Goal: Answer question/provide support: Share knowledge or assist other users

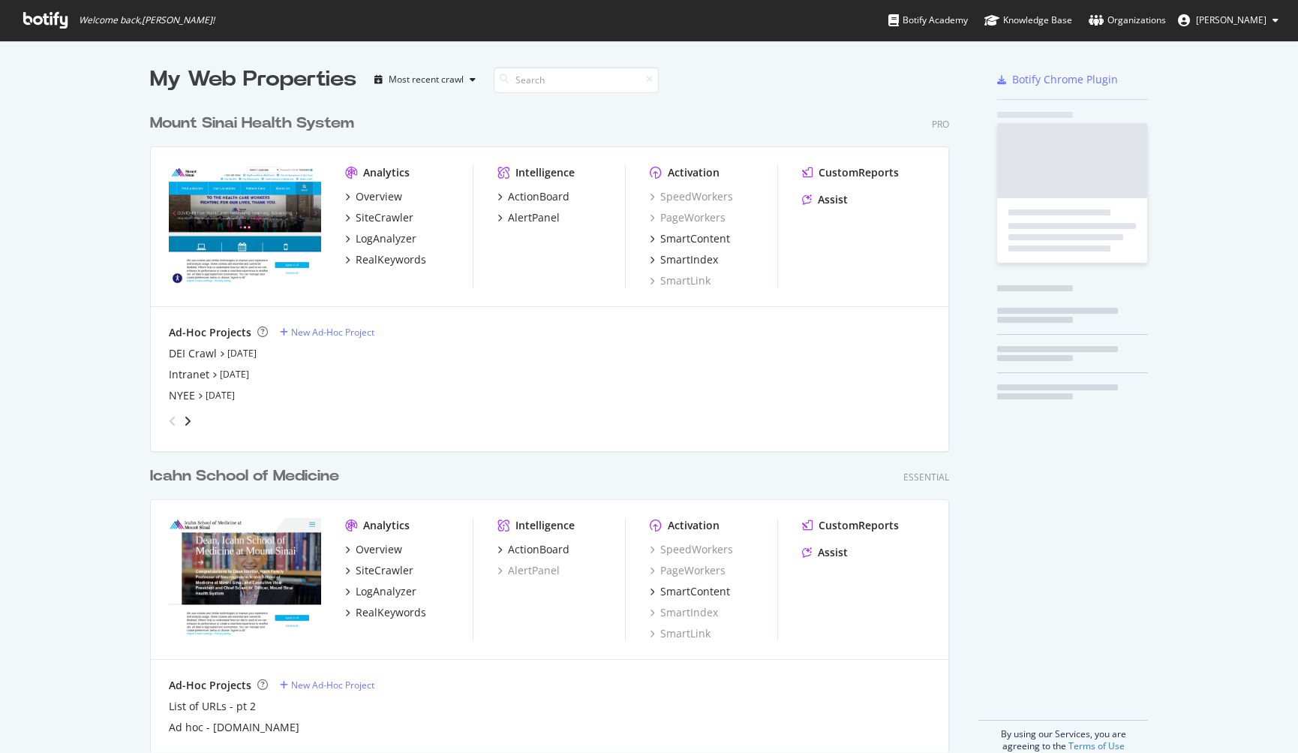
scroll to position [646, 800]
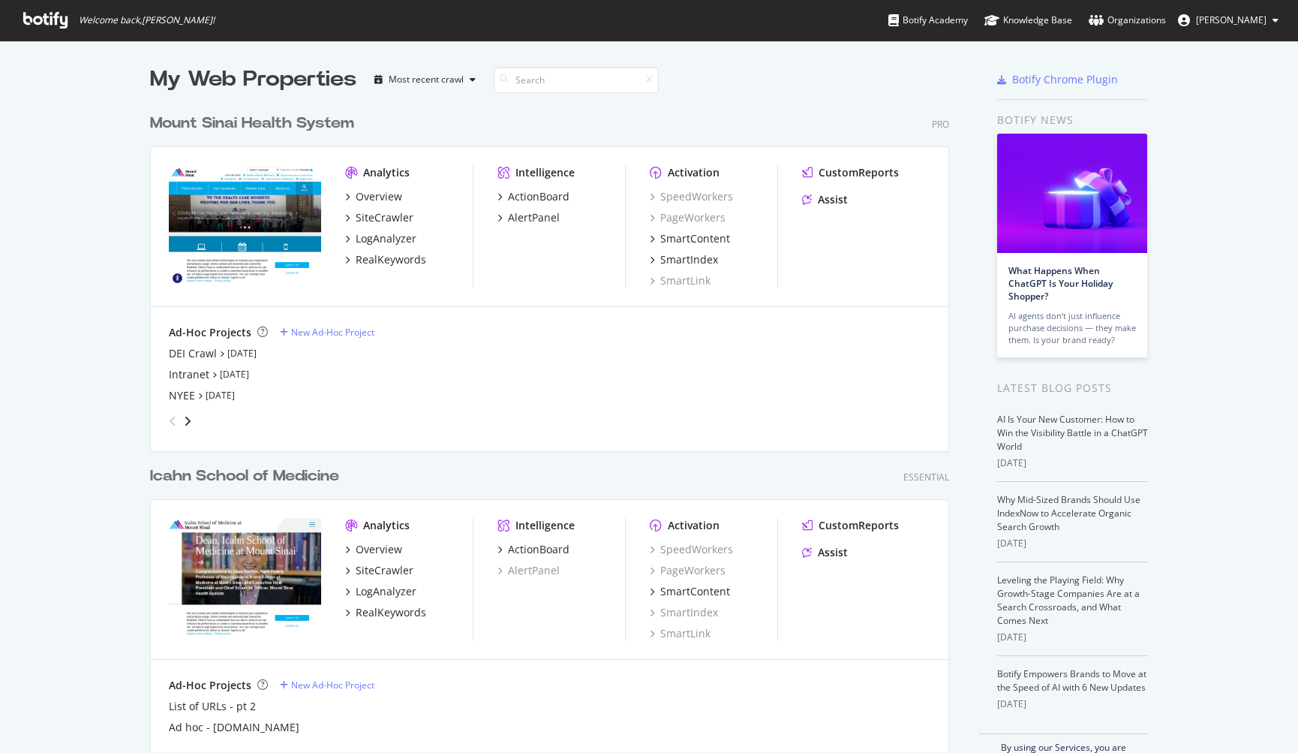
click at [93, 383] on div "My Web Properties Most recent crawl Mount Sinai Health System Pro Analytics Ove…" at bounding box center [649, 415] width 1298 height 749
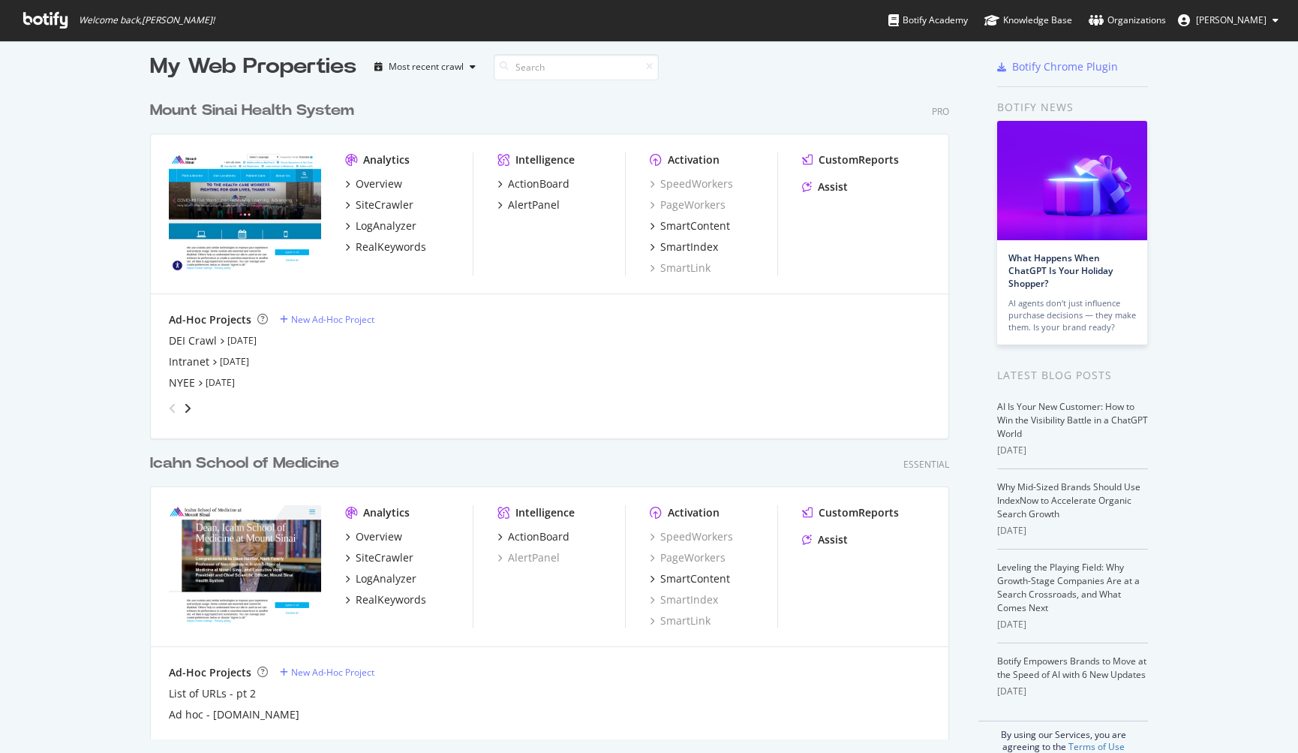
scroll to position [0, 0]
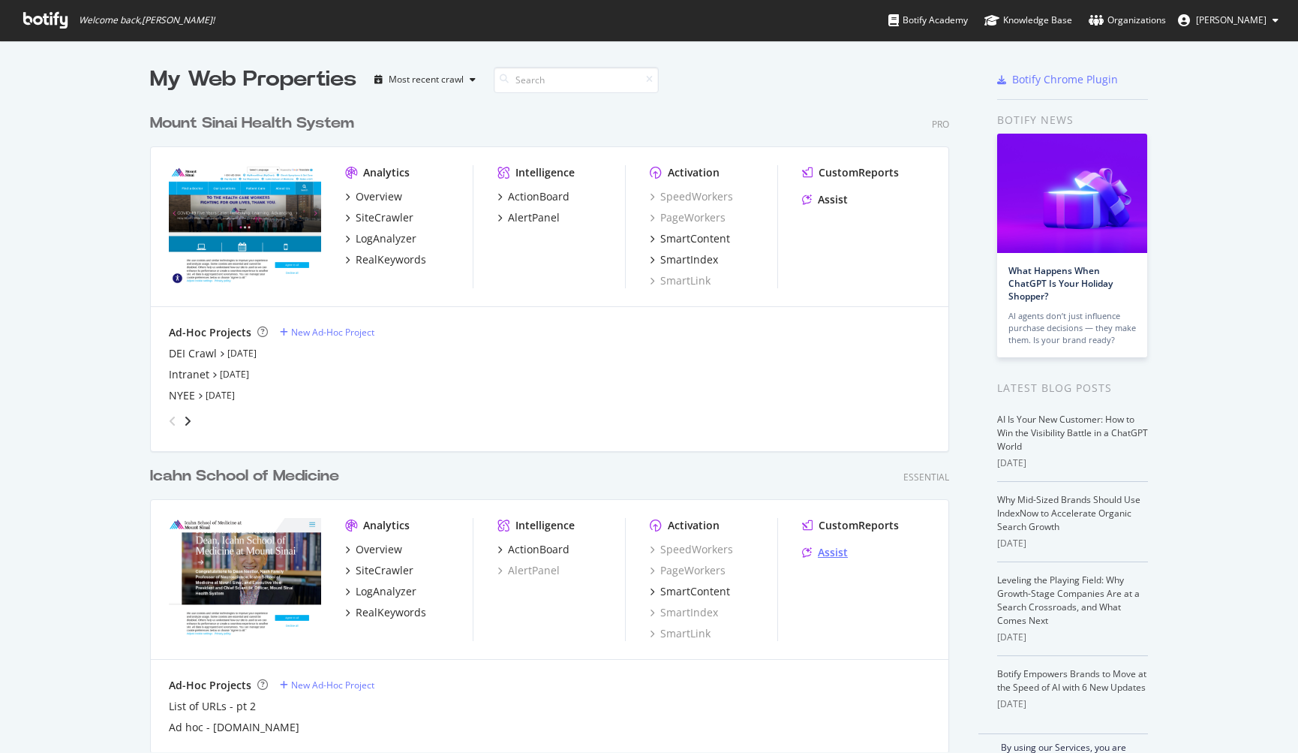
click at [818, 556] on div "Assist" at bounding box center [833, 552] width 30 height 15
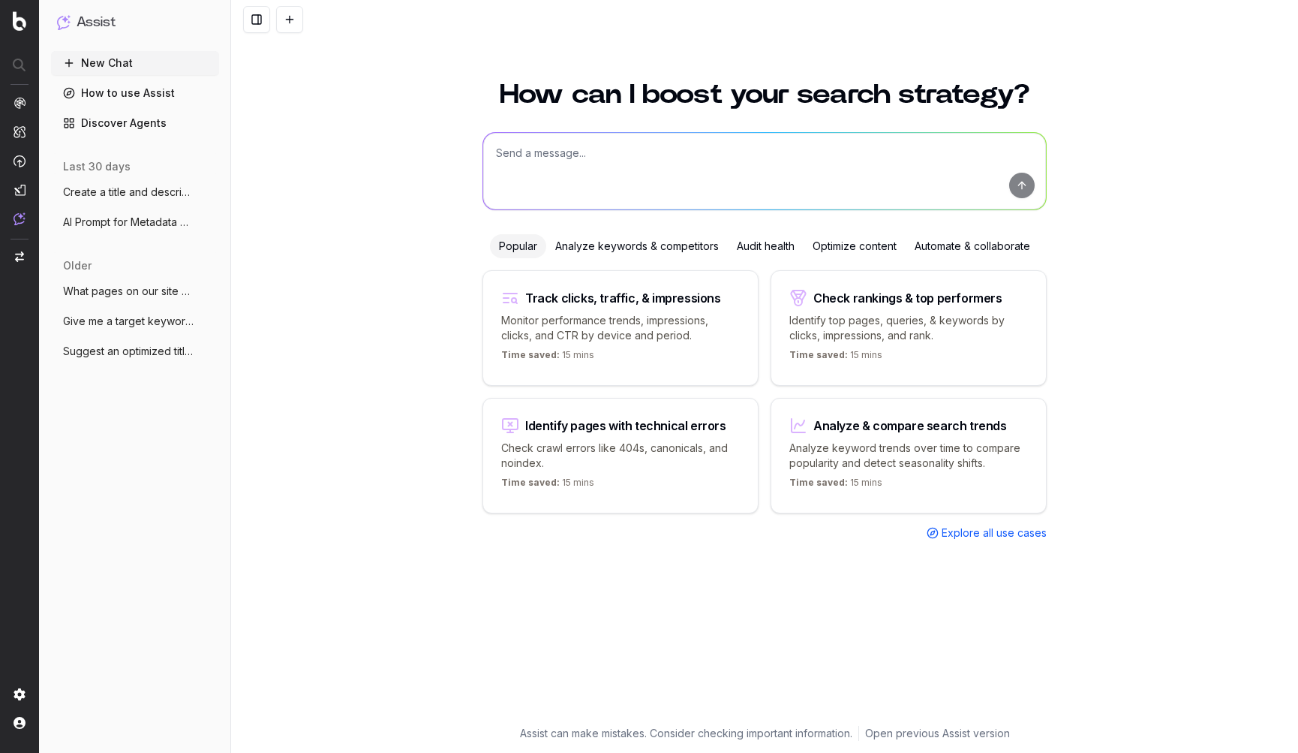
click at [131, 200] on button "Create a title and description for this" at bounding box center [135, 192] width 168 height 24
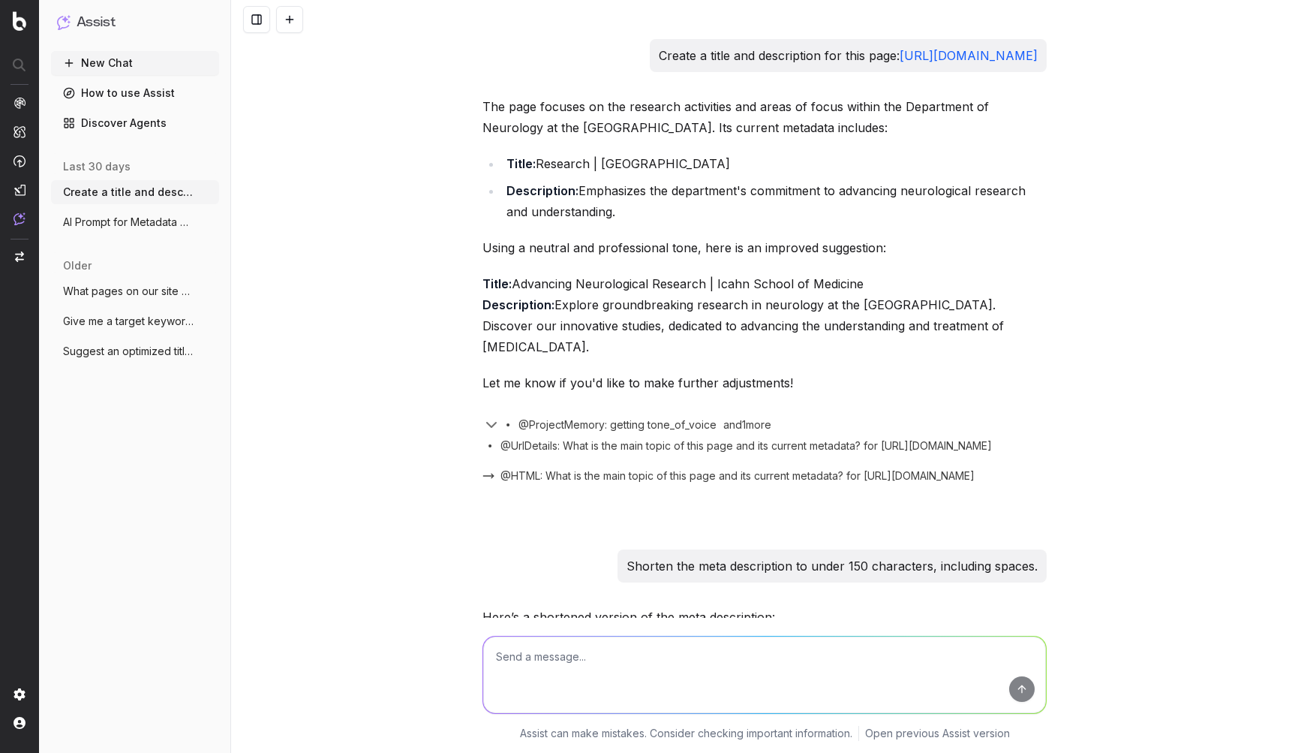
scroll to position [60687, 0]
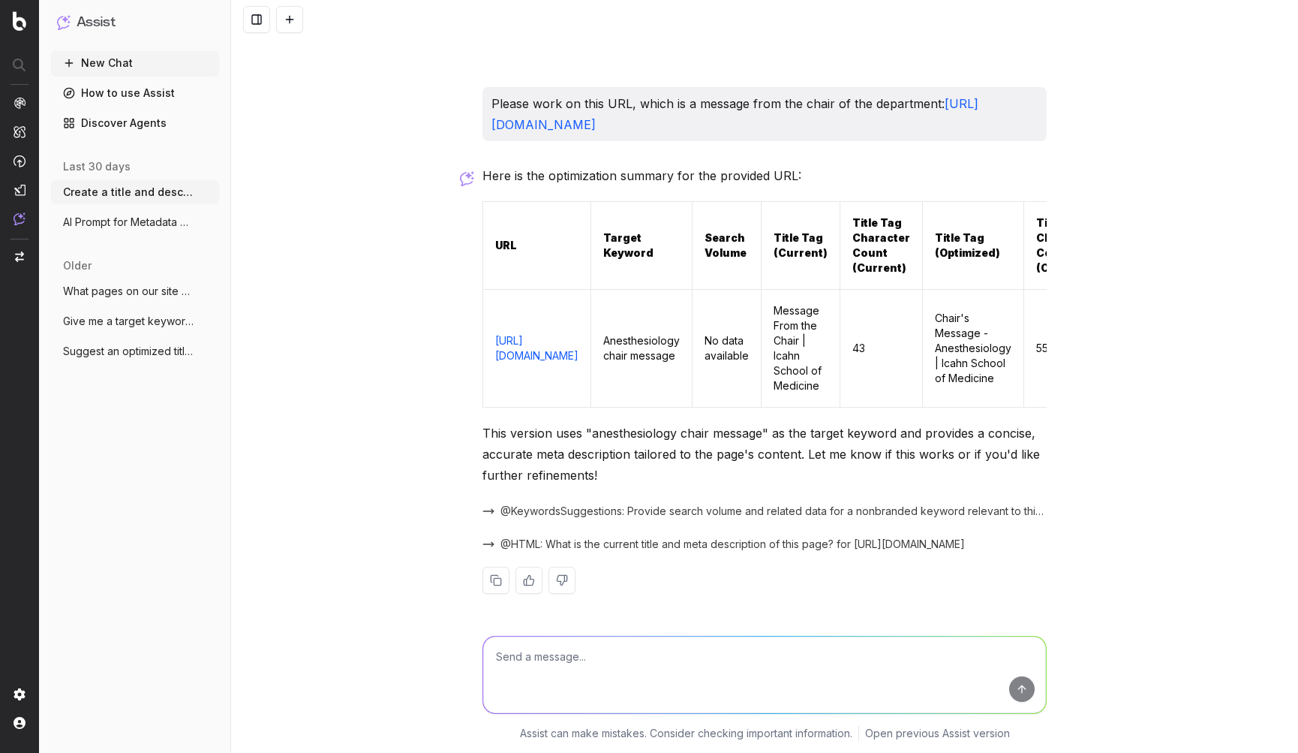
click at [623, 650] on textarea at bounding box center [764, 674] width 563 height 77
click at [681, 663] on textarea at bounding box center [764, 674] width 563 height 77
paste textarea "[URL][DOMAIN_NAME]"
type textarea "Now work on this URL for one of our fellowship programs: [URL][DOMAIN_NAME]"
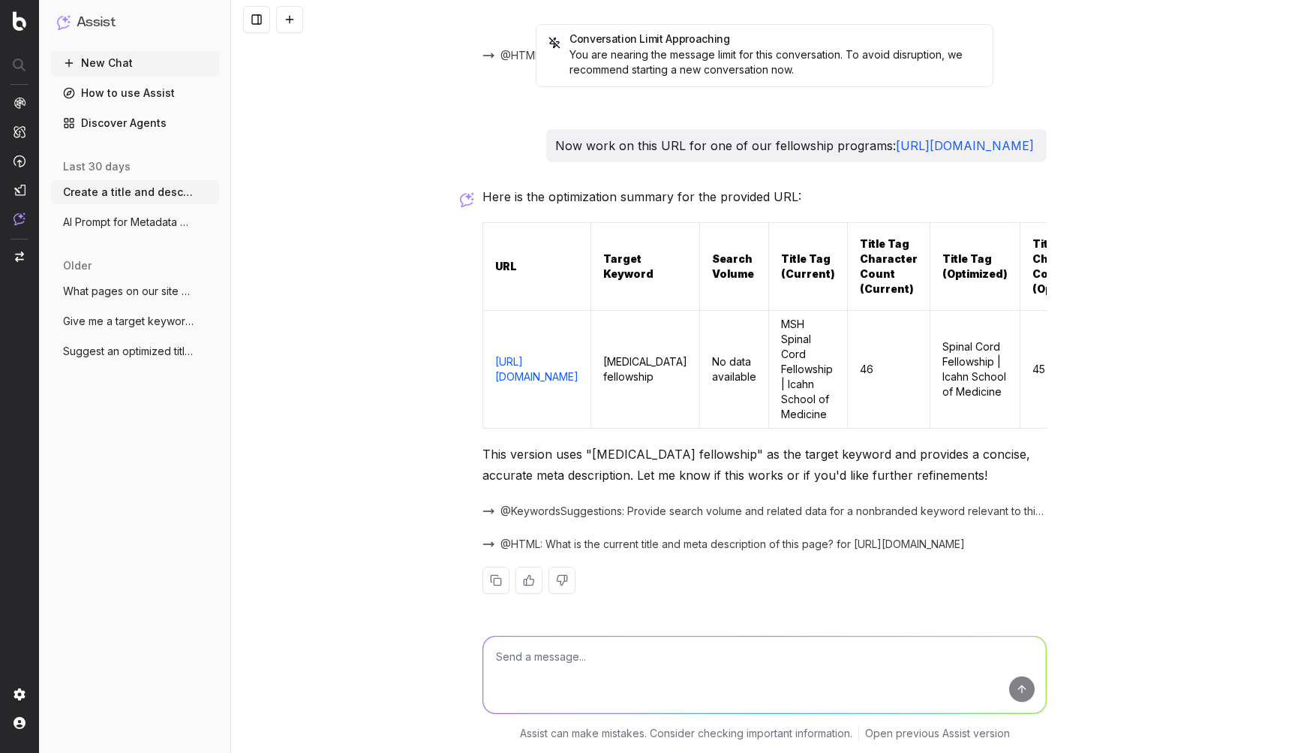
scroll to position [61298, 0]
click at [402, 486] on div "Conversation Limit Approaching You are nearing the message limit for this conve…" at bounding box center [764, 376] width 1067 height 753
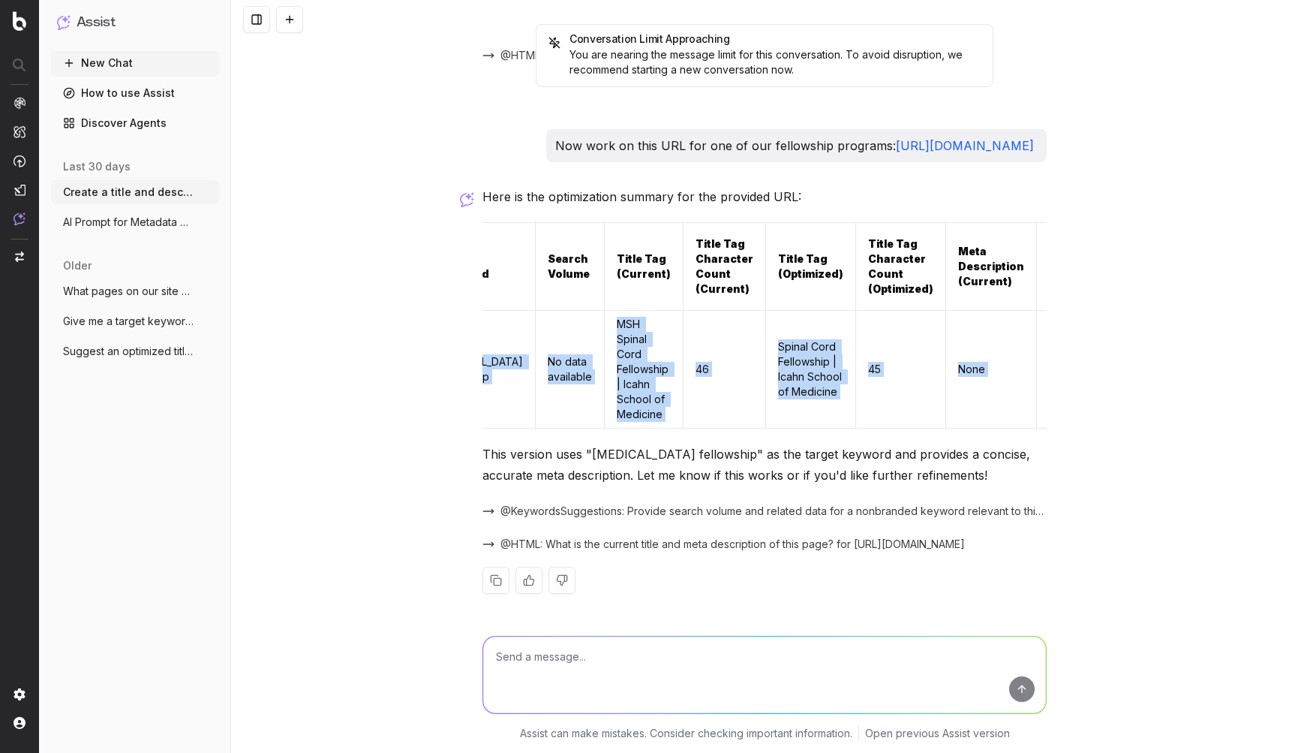
scroll to position [0, 518]
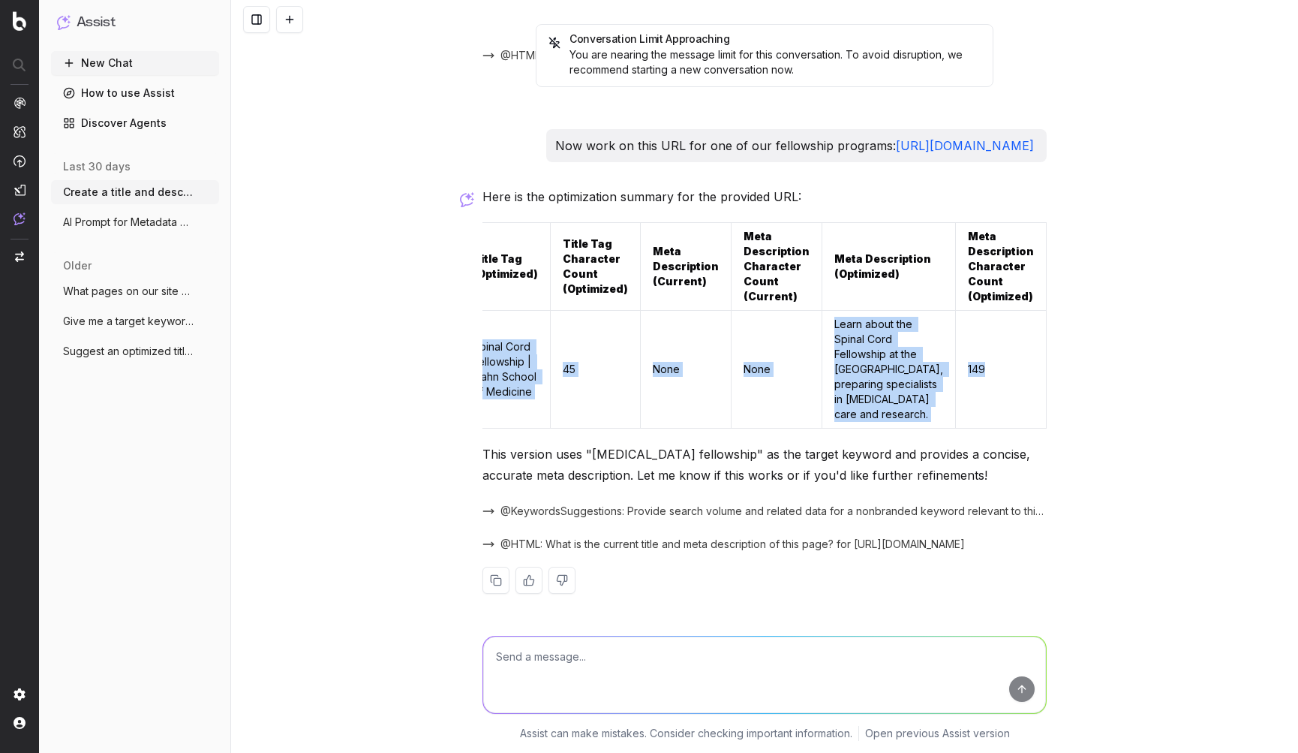
drag, startPoint x: 478, startPoint y: 309, endPoint x: 1013, endPoint y: 331, distance: 535.5
click at [1013, 331] on tr "[URL][DOMAIN_NAME] [MEDICAL_DATA] fellowship No data available MSH Spinal Cord …" at bounding box center [530, 369] width 1033 height 118
copy tr "[URL][DOMAIN_NAME] [MEDICAL_DATA] fellowship No data available MSH Spinal Cord …"
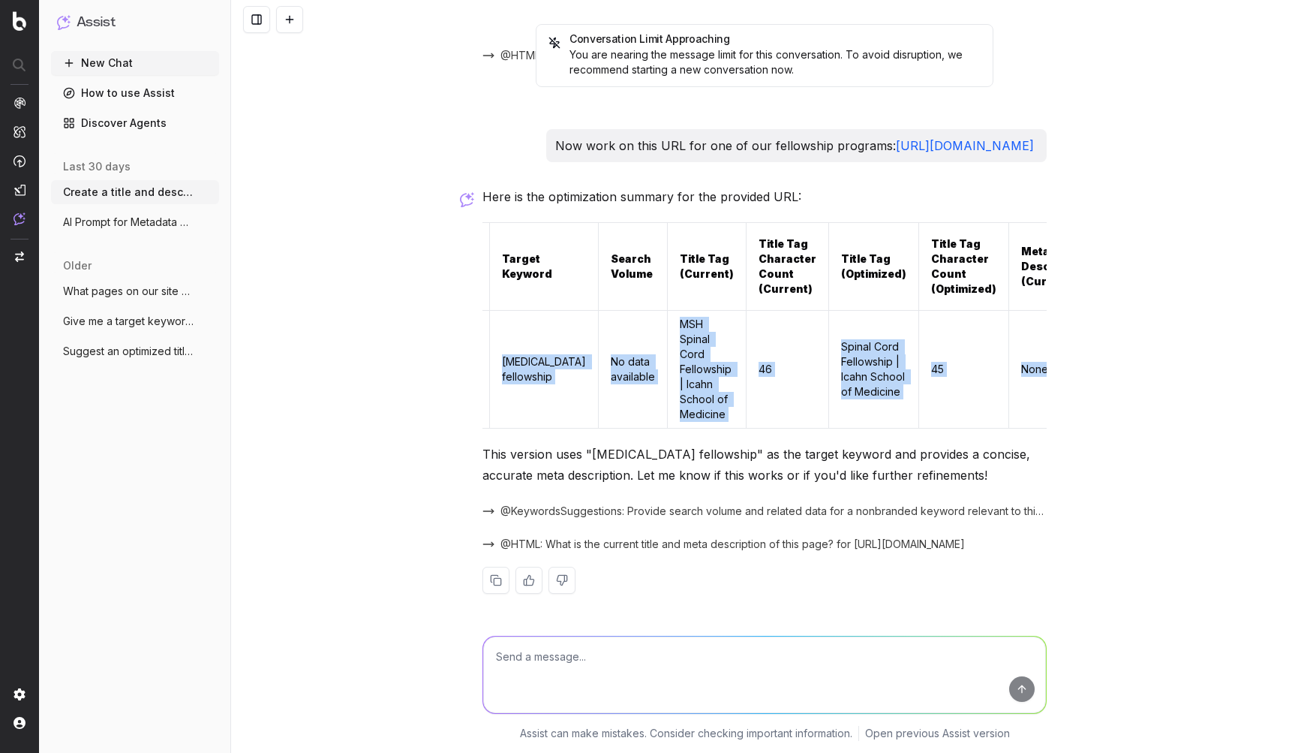
scroll to position [0, 0]
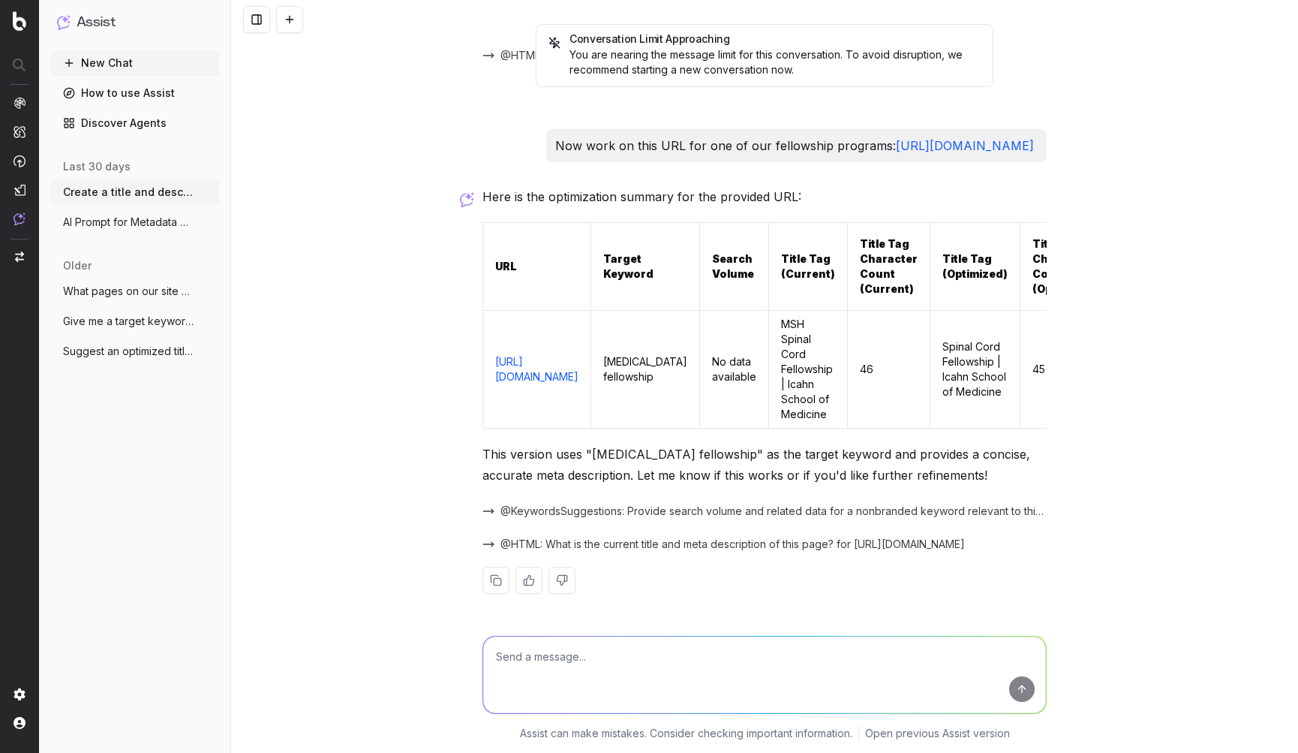
click at [763, 654] on textarea at bounding box center [764, 674] width 563 height 77
type textarea "It should be [MEDICAL_DATA] Fellowship"
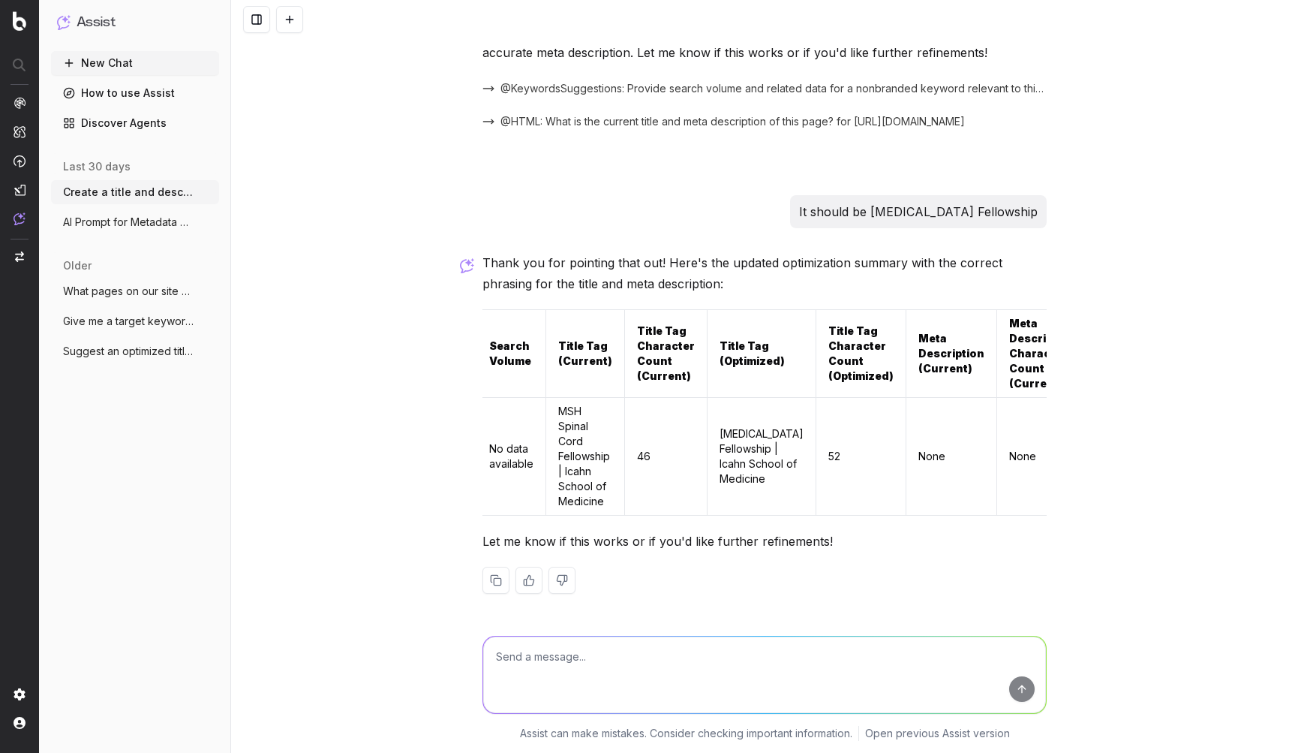
scroll to position [0, 224]
drag, startPoint x: 669, startPoint y: 351, endPoint x: 723, endPoint y: 398, distance: 71.3
click at [624, 398] on td "MSH Spinal Cord Fellowship | Icahn School of Medicine" at bounding box center [584, 456] width 79 height 118
copy td "MSH Spinal Cord Fellowship"
drag, startPoint x: 725, startPoint y: 441, endPoint x: 668, endPoint y: 356, distance: 102.2
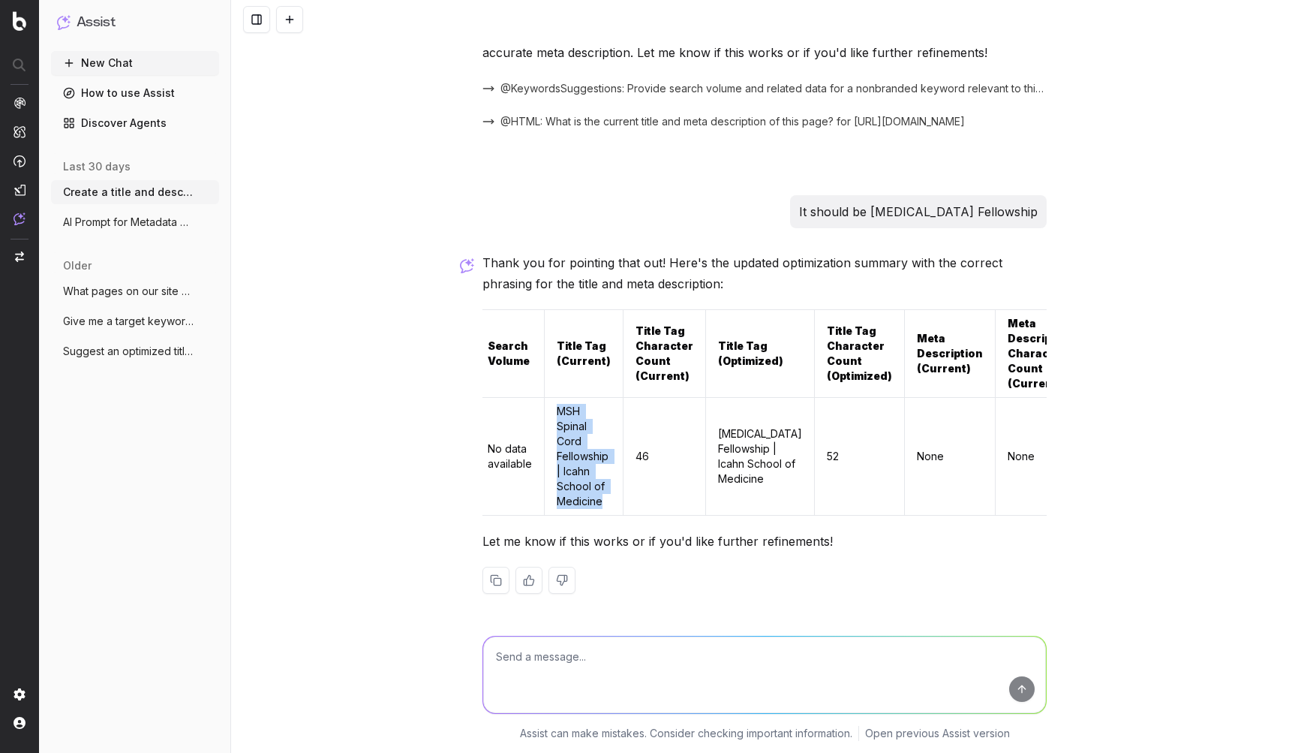
click at [624, 397] on td "MSH Spinal Cord Fellowship | Icahn School of Medicine" at bounding box center [584, 456] width 79 height 118
copy td "MSH Spinal Cord Fellowship | Icahn School of Medicine"
drag, startPoint x: 875, startPoint y: 428, endPoint x: 826, endPoint y: 356, distance: 87.0
click at [815, 397] on td "[MEDICAL_DATA] Fellowship | Icahn School of Medicine" at bounding box center [760, 456] width 109 height 118
drag, startPoint x: 872, startPoint y: 433, endPoint x: 821, endPoint y: 362, distance: 87.1
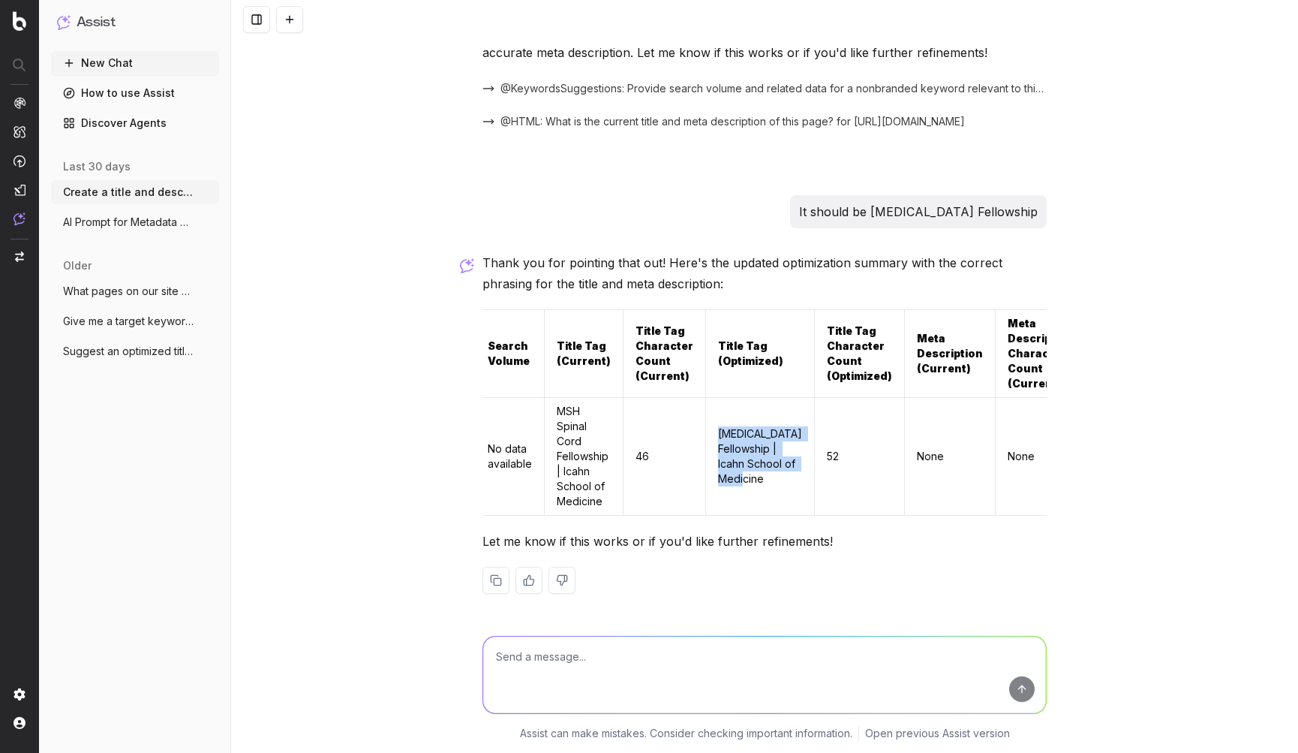
click at [815, 397] on td "[MEDICAL_DATA] Fellowship | Icahn School of Medicine" at bounding box center [760, 456] width 109 height 118
copy td "[MEDICAL_DATA] Fellowship | Icahn School of Medicine"
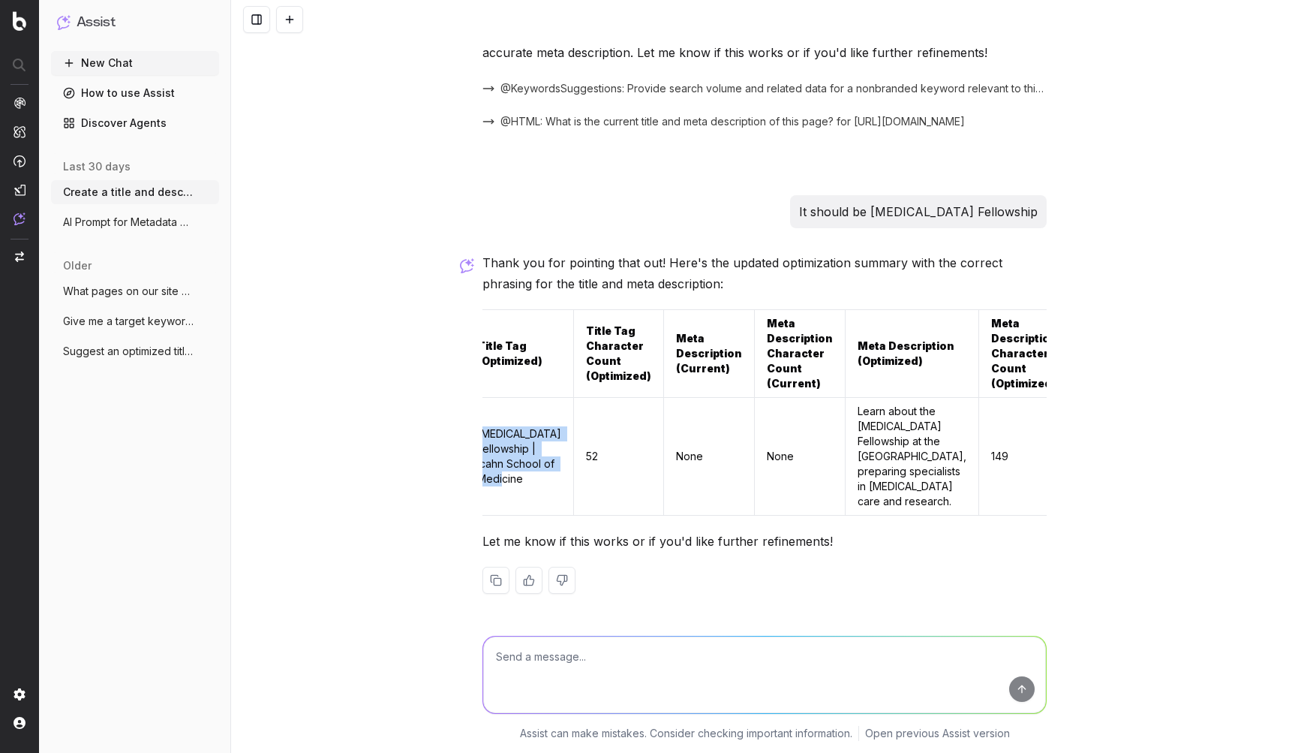
scroll to position [0, 520]
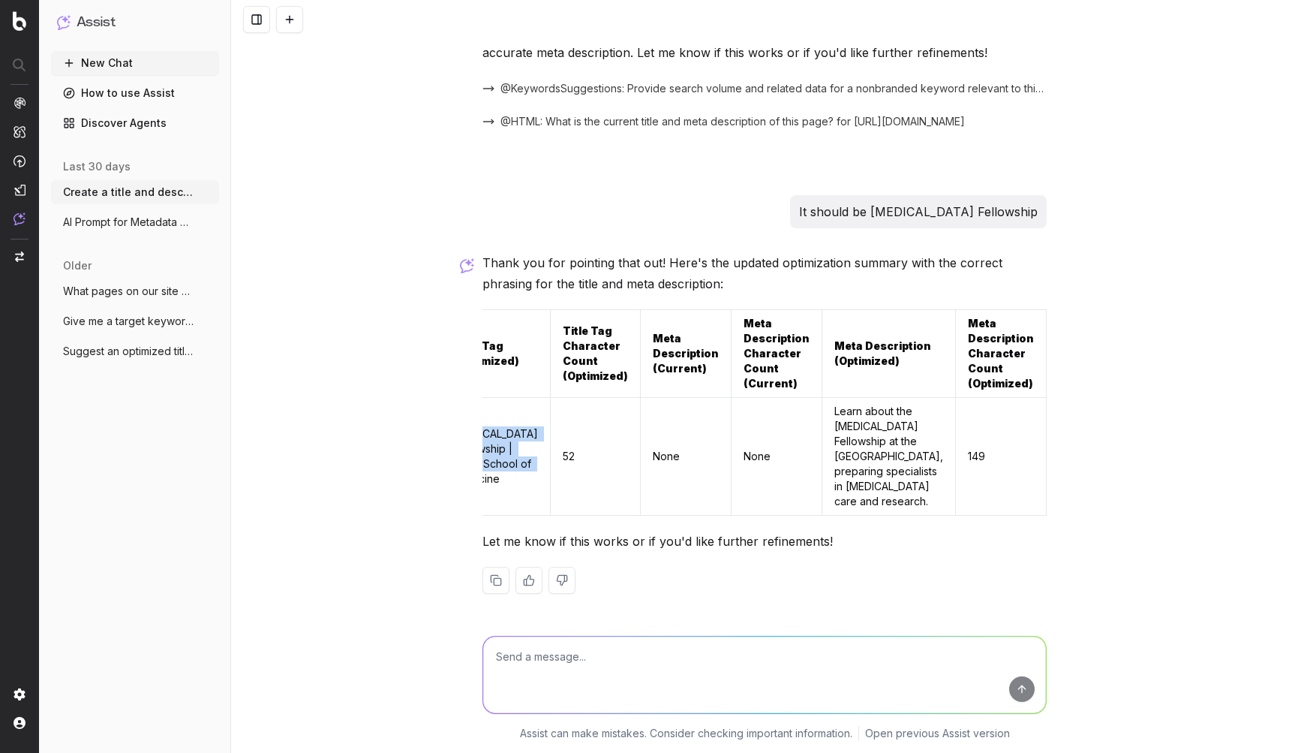
drag, startPoint x: 882, startPoint y: 316, endPoint x: 927, endPoint y: 486, distance: 176.4
click at [927, 486] on td "Learn about the [MEDICAL_DATA] Fellowship at the [GEOGRAPHIC_DATA], preparing s…" at bounding box center [889, 456] width 134 height 118
copy td "Learn about the [MEDICAL_DATA] Fellowship at the [GEOGRAPHIC_DATA], preparing s…"
